Goal: Navigation & Orientation: Find specific page/section

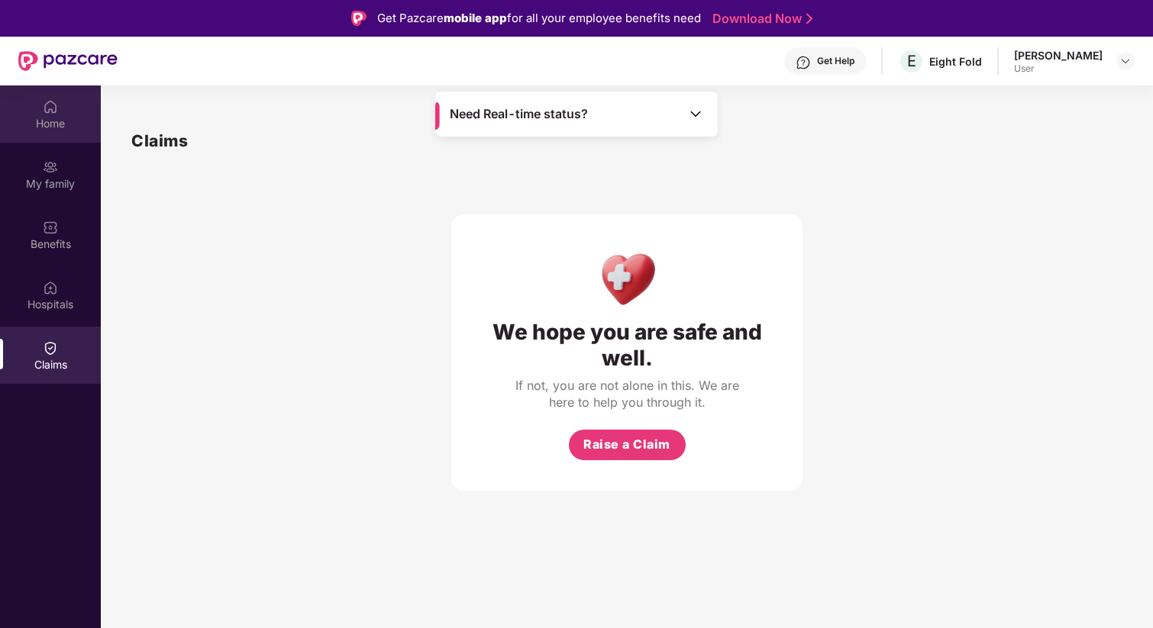
click at [47, 141] on div "Home" at bounding box center [50, 114] width 101 height 57
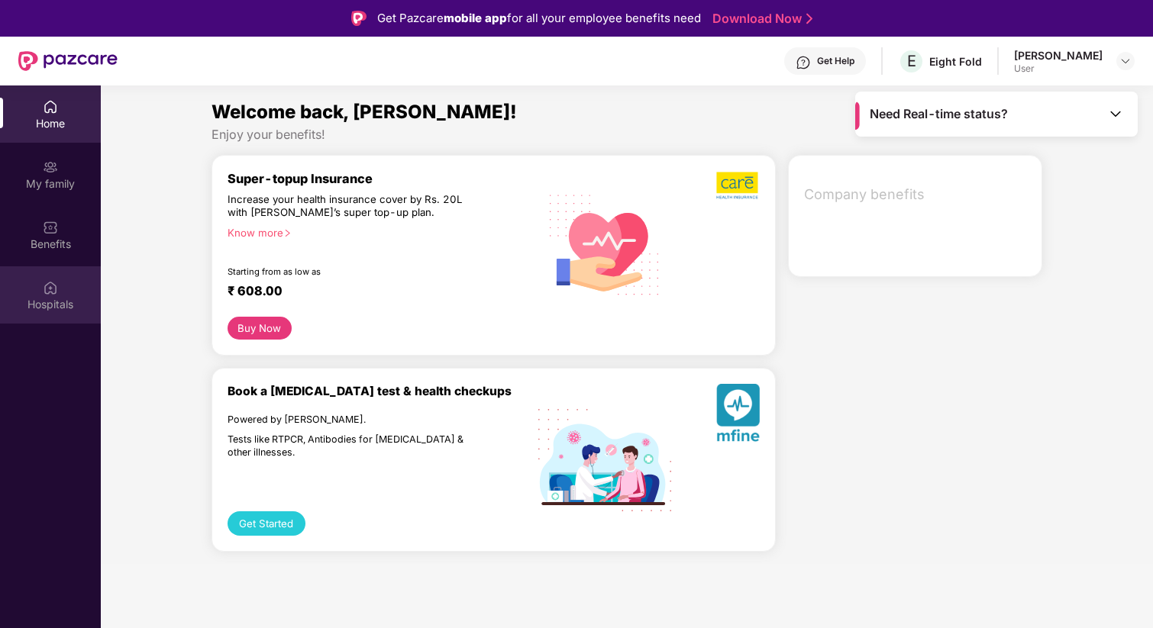
click at [55, 309] on div "Hospitals" at bounding box center [50, 304] width 101 height 15
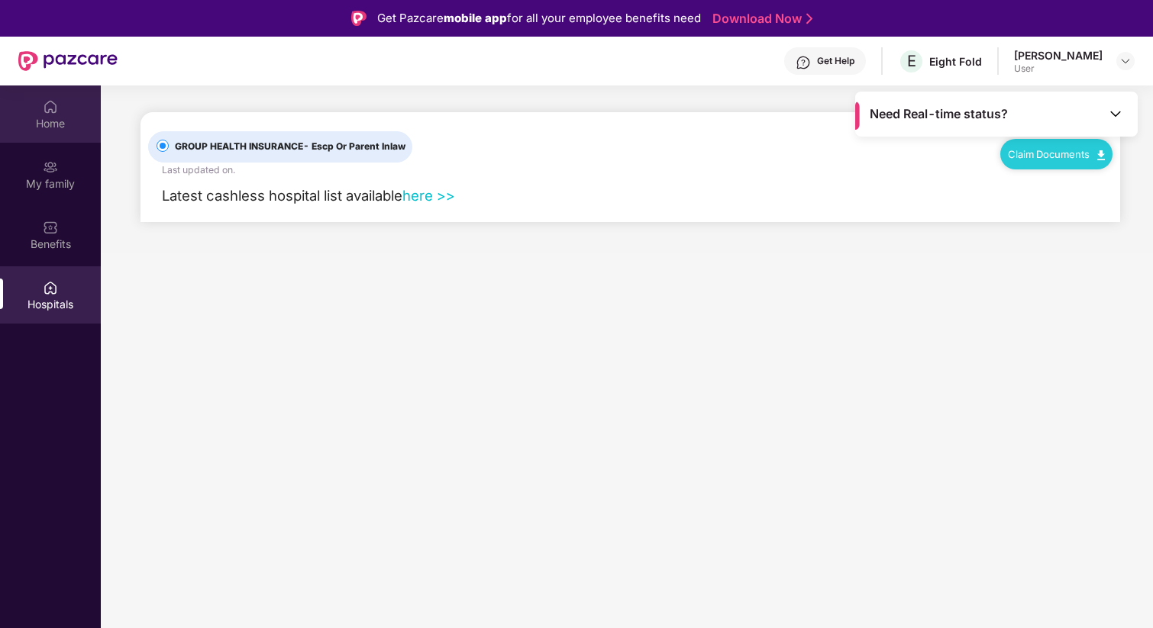
click at [55, 118] on div "Home" at bounding box center [50, 123] width 101 height 15
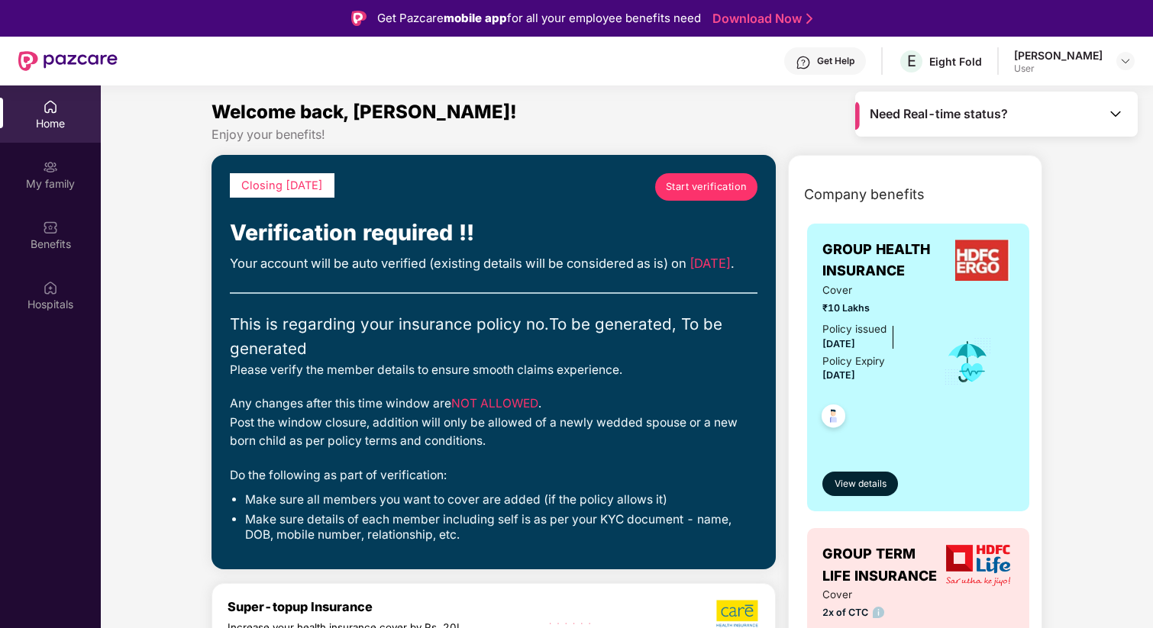
click at [41, 111] on div "Home" at bounding box center [50, 114] width 101 height 57
